Goal: Check status: Check status

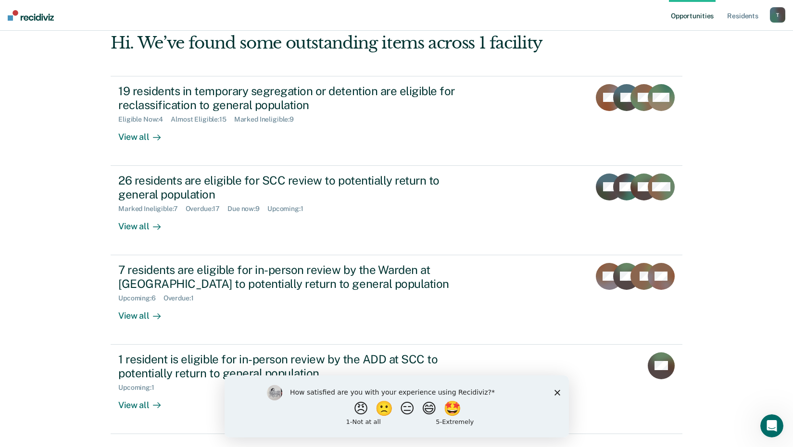
scroll to position [48, 0]
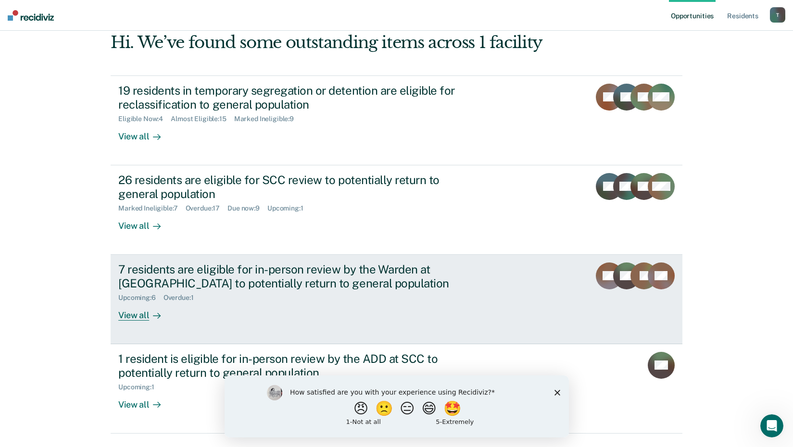
click at [178, 295] on div "Overdue : 1" at bounding box center [183, 298] width 38 height 8
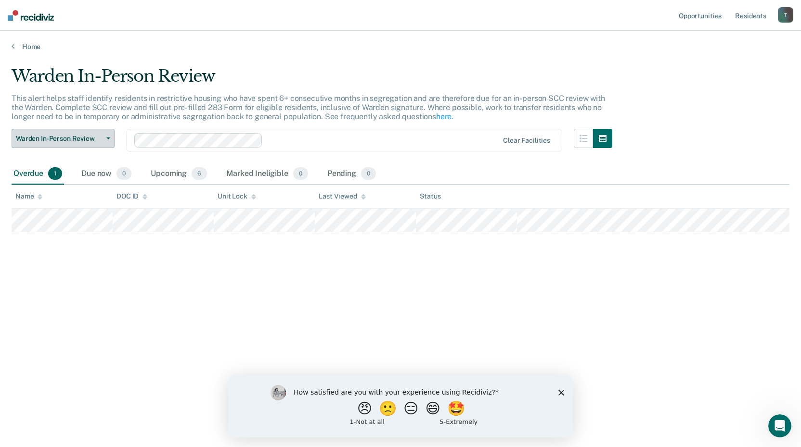
click at [107, 140] on button "Warden In-Person Review" at bounding box center [63, 138] width 103 height 19
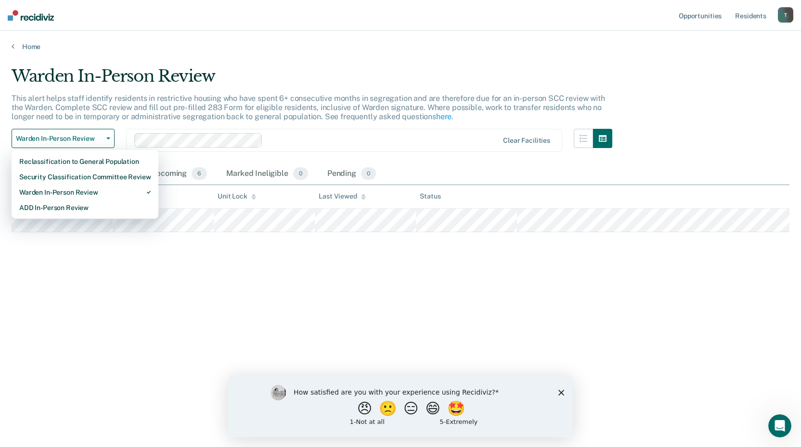
click at [154, 258] on div "Warden In-Person Review This alert helps staff identify residents in restrictiv…" at bounding box center [400, 220] width 777 height 309
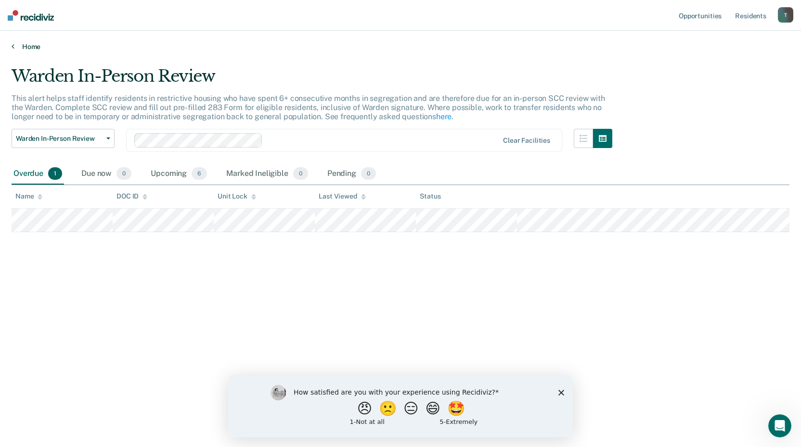
click at [28, 45] on link "Home" at bounding box center [400, 46] width 777 height 9
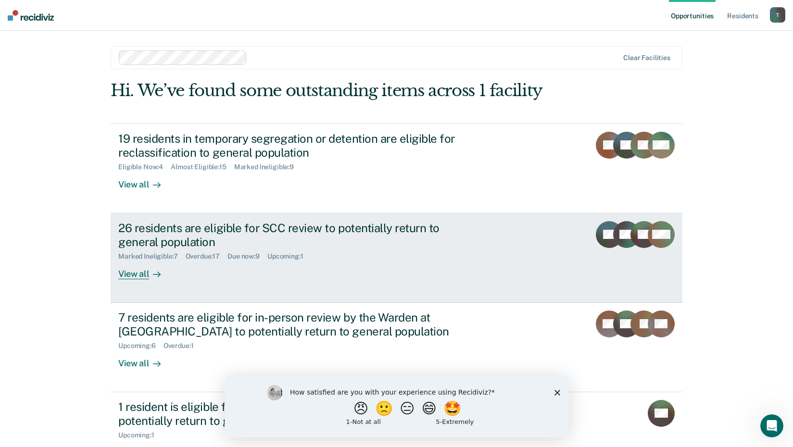
click at [196, 254] on div "Overdue : 17" at bounding box center [207, 257] width 42 height 8
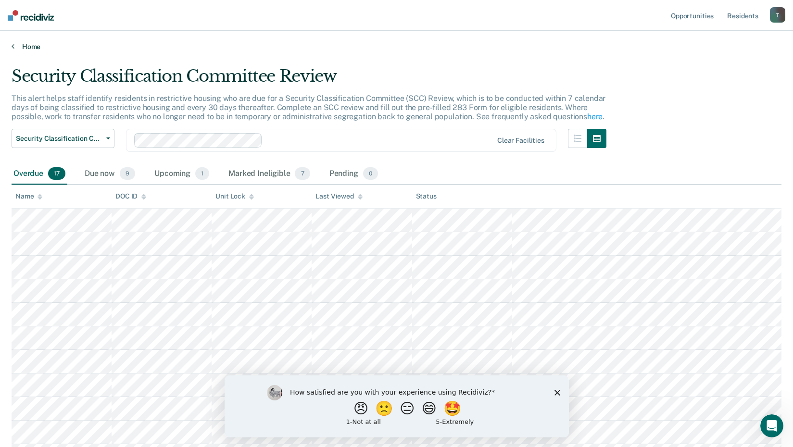
click at [15, 45] on link "Home" at bounding box center [397, 46] width 770 height 9
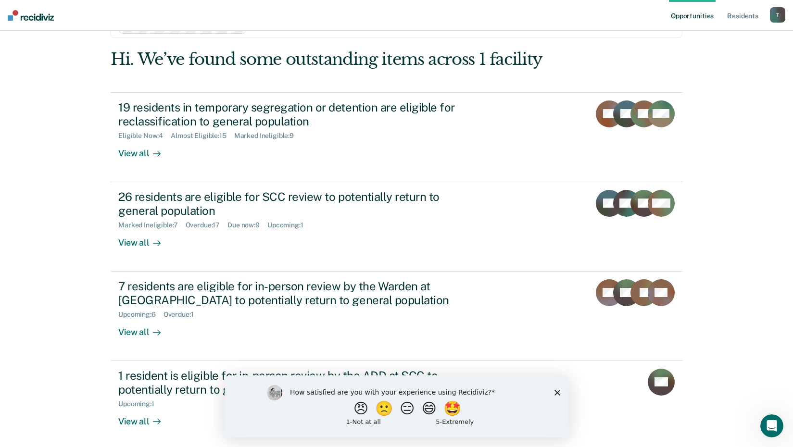
scroll to position [48, 0]
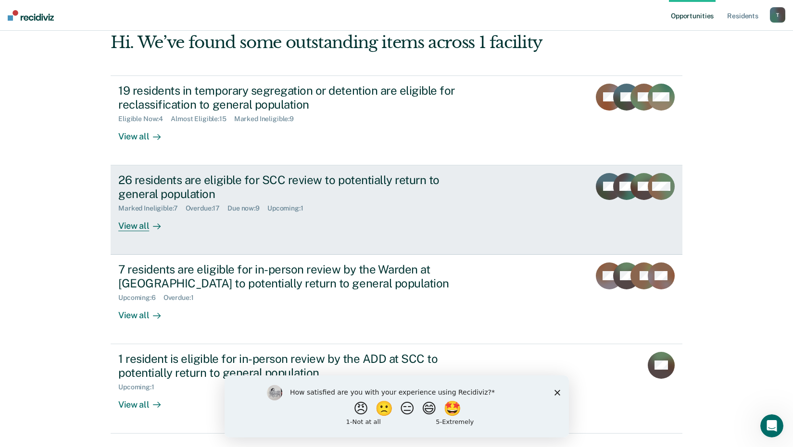
click at [242, 208] on div "Due now : 9" at bounding box center [248, 208] width 40 height 8
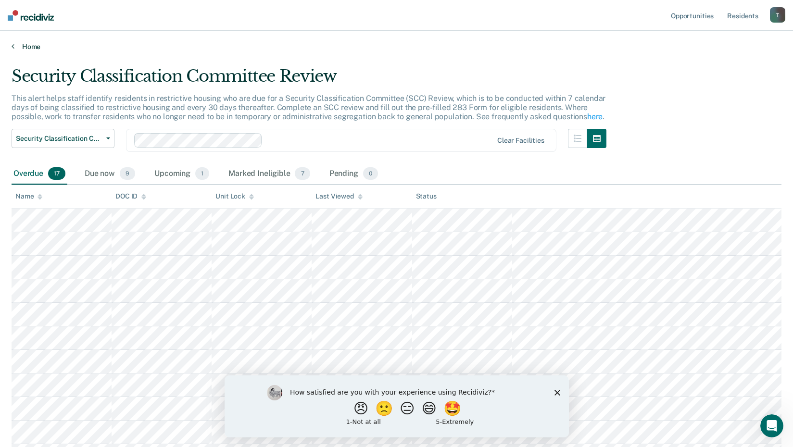
click at [13, 47] on icon at bounding box center [13, 46] width 3 height 8
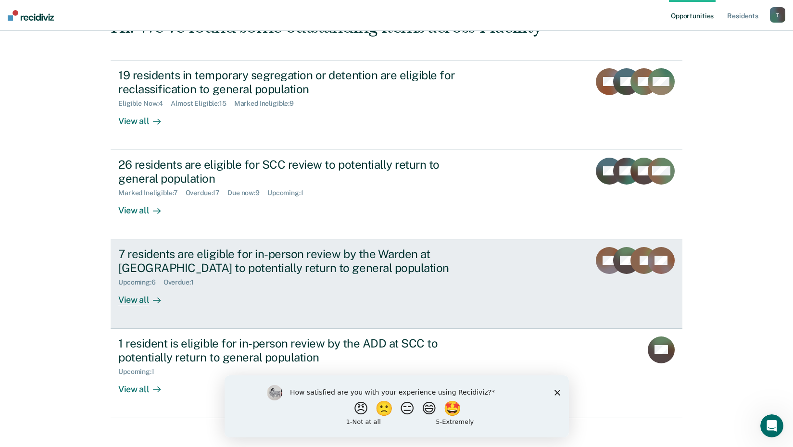
scroll to position [73, 0]
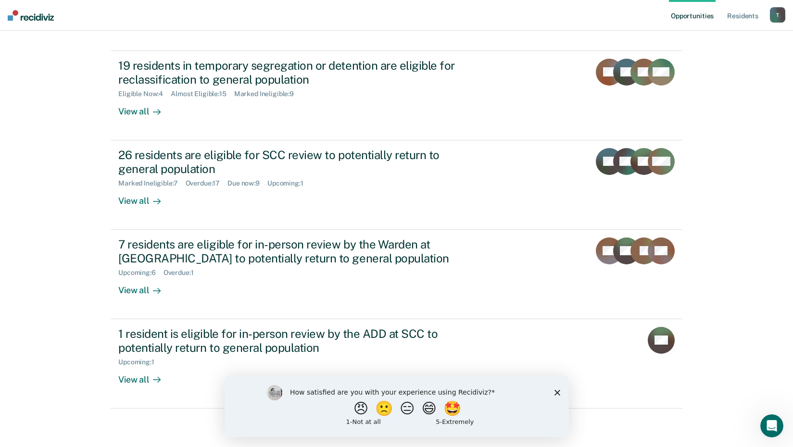
click at [558, 395] on icon "Close survey" at bounding box center [557, 393] width 6 height 6
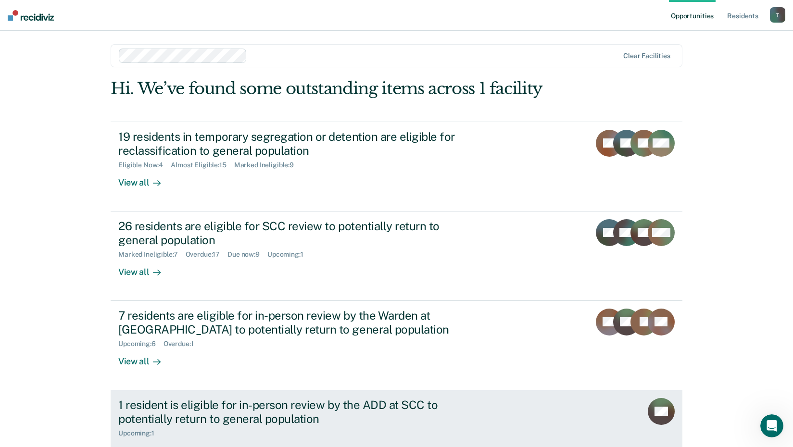
scroll to position [0, 0]
